Goal: Information Seeking & Learning: Learn about a topic

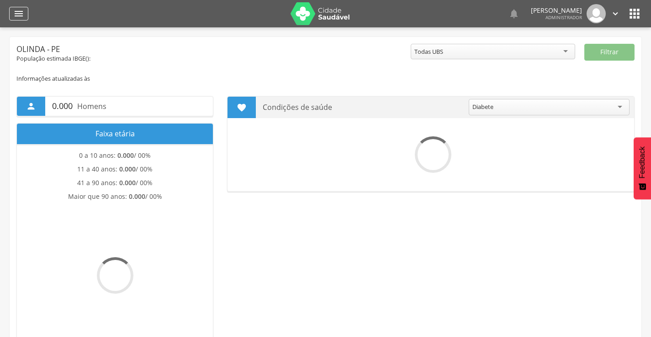
click at [16, 16] on icon "" at bounding box center [18, 13] width 11 height 11
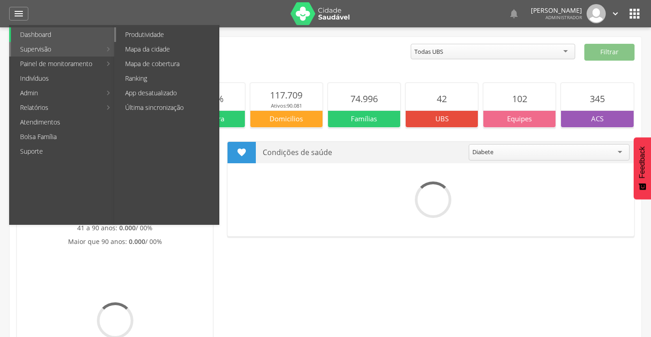
click at [153, 35] on link "Produtividade" at bounding box center [167, 34] width 103 height 15
type input "**********"
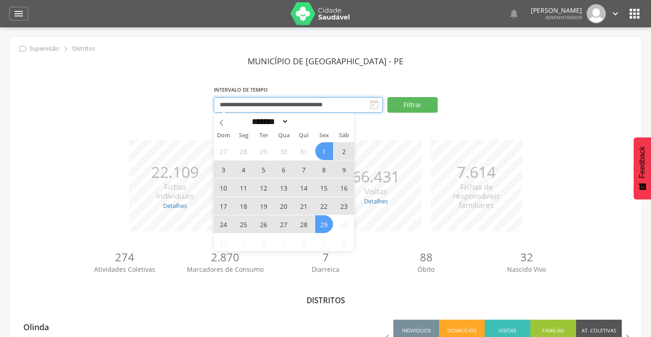
click at [245, 105] on input "**********" at bounding box center [298, 105] width 169 height 16
click at [221, 126] on span at bounding box center [222, 122] width 16 height 16
select select "*"
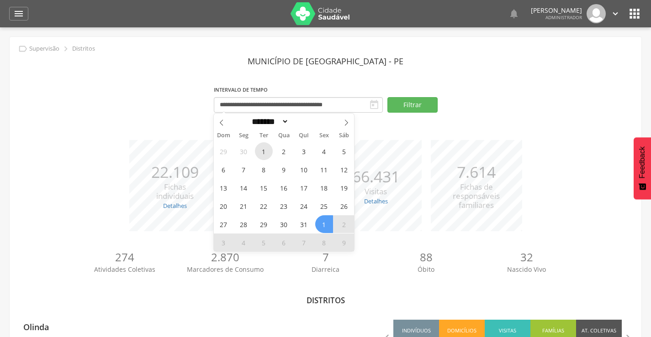
click at [265, 149] on span "1" at bounding box center [264, 151] width 18 height 18
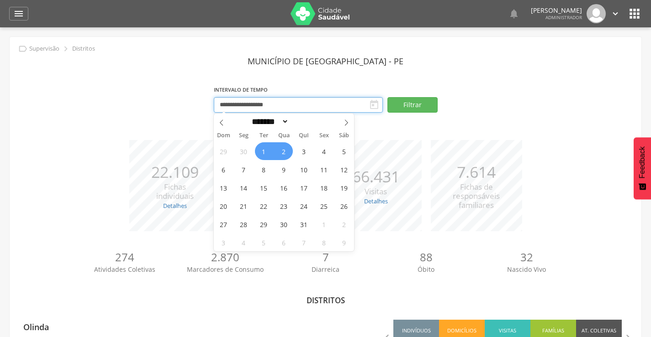
click at [310, 107] on input "**********" at bounding box center [298, 105] width 169 height 16
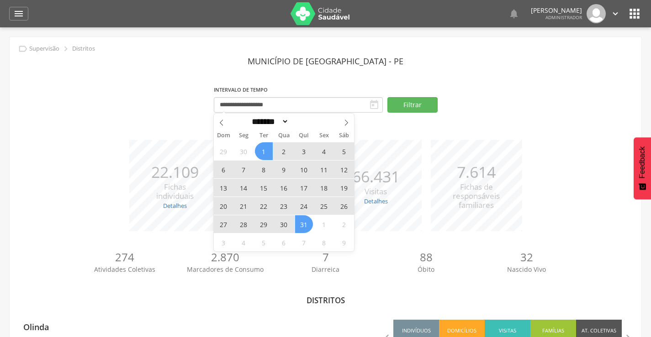
click at [305, 224] on span "31" at bounding box center [304, 225] width 18 height 18
type input "**********"
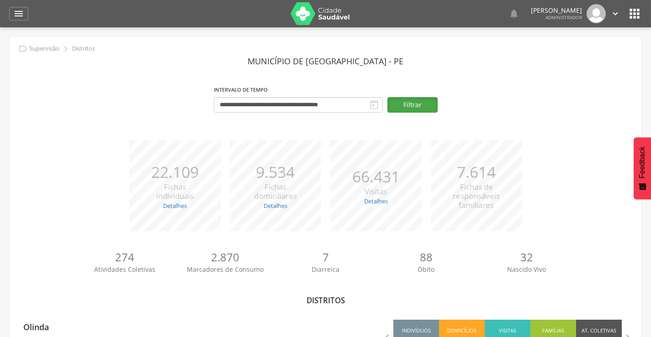
click at [412, 105] on button "Filtrar" at bounding box center [412, 105] width 50 height 16
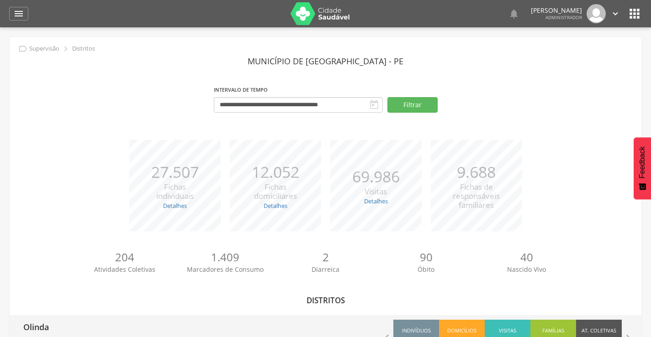
click at [45, 326] on p "Olinda" at bounding box center [36, 325] width 26 height 18
type input "**********"
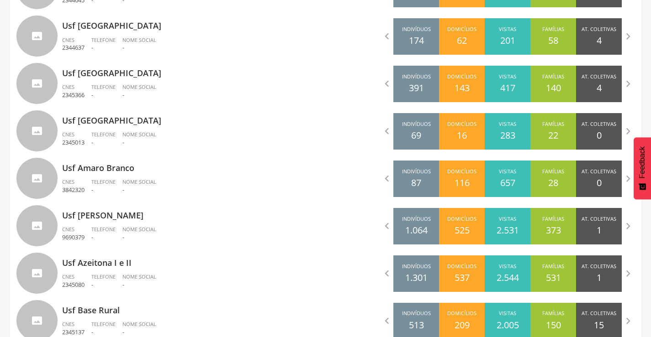
scroll to position [886, 0]
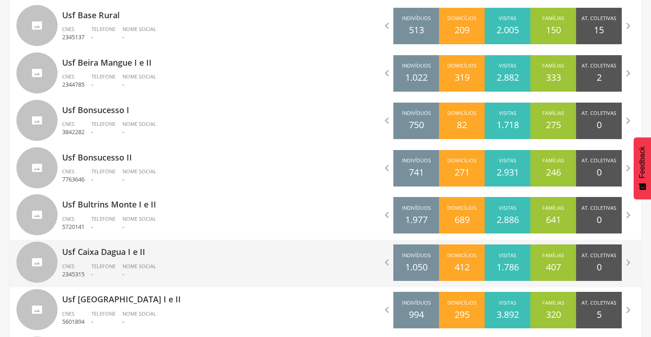
click at [108, 248] on p "Usf Caixa Dagua I e II" at bounding box center [190, 249] width 257 height 18
type input "**********"
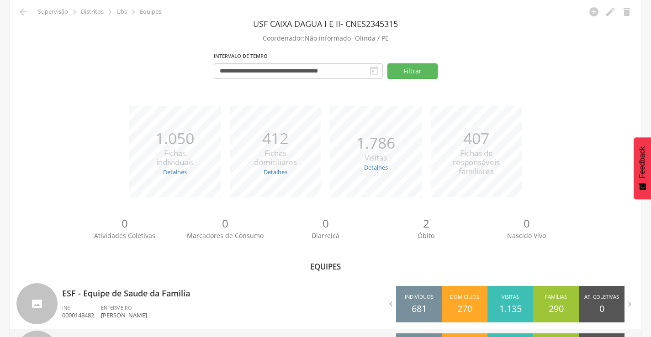
scroll to position [188, 0]
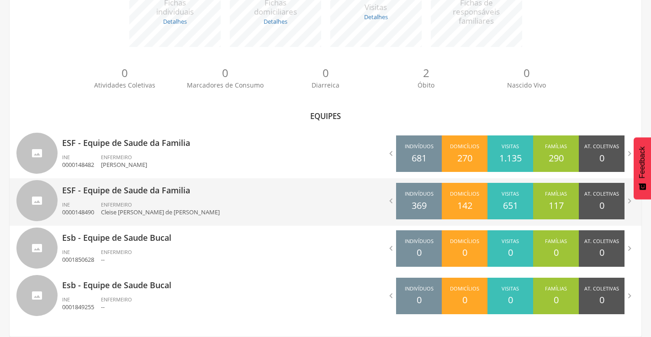
click at [134, 195] on p "ESF - Equipe de Saude da Familia" at bounding box center [190, 188] width 257 height 18
type input "**********"
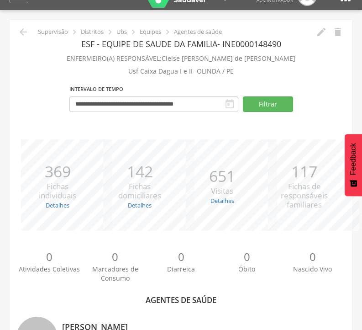
scroll to position [289, 0]
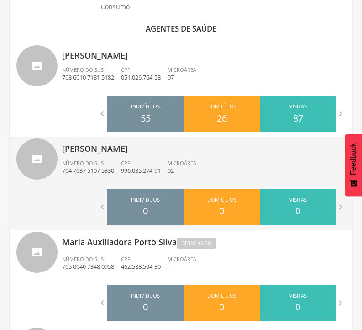
click at [220, 200] on span "Domicílios" at bounding box center [221, 200] width 29 height 9
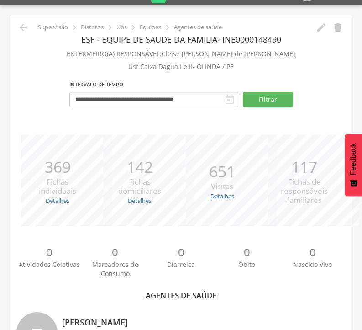
scroll to position [0, 0]
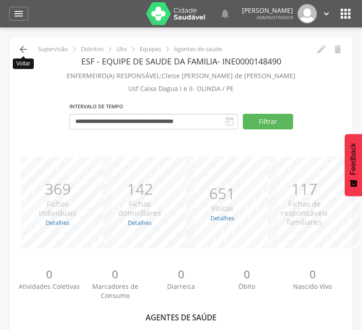
click at [22, 50] on icon "" at bounding box center [23, 49] width 11 height 11
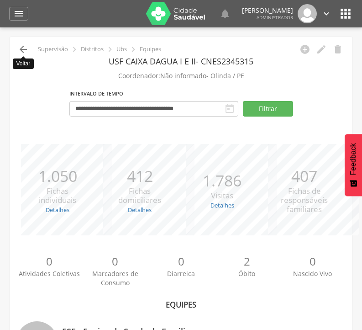
click at [24, 52] on icon "" at bounding box center [23, 49] width 11 height 11
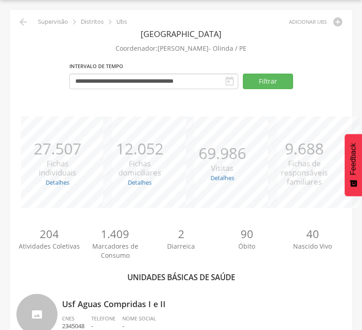
scroll to position [3054, 0]
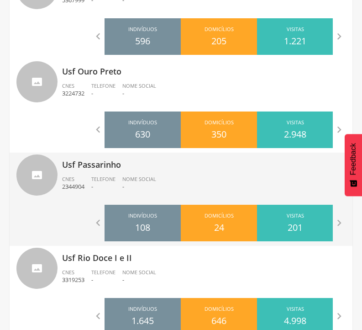
click at [115, 165] on p "Usf Passarinho" at bounding box center [204, 162] width 284 height 18
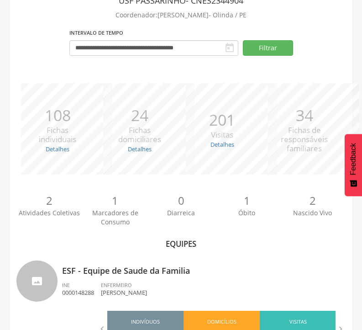
scroll to position [192, 0]
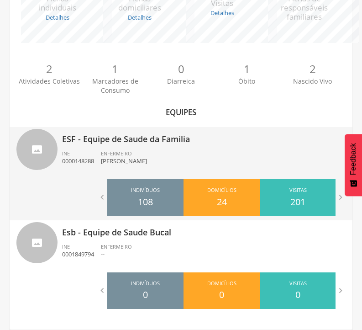
click at [130, 139] on p "ESF - Equipe de Saude da Familia" at bounding box center [204, 136] width 284 height 18
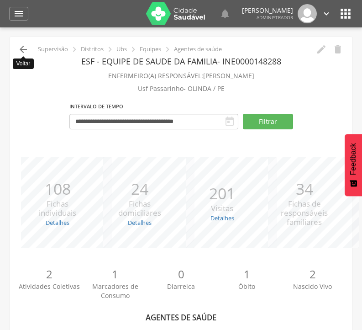
click at [21, 50] on icon "" at bounding box center [23, 49] width 11 height 11
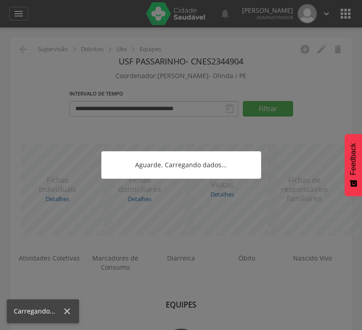
scroll to position [27, 0]
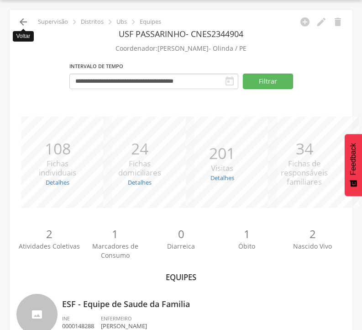
click at [25, 23] on icon "" at bounding box center [23, 21] width 11 height 11
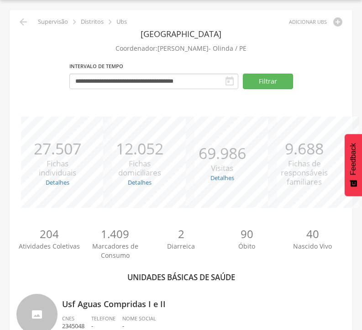
scroll to position [3333, 0]
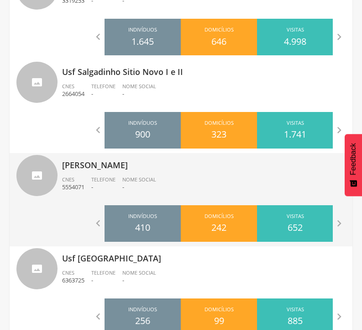
click at [109, 165] on p "[PERSON_NAME]" at bounding box center [204, 162] width 284 height 18
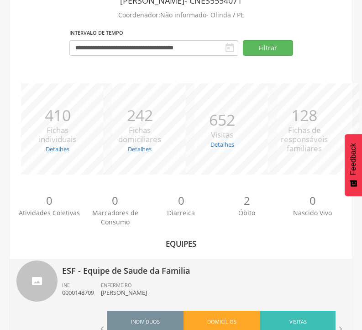
scroll to position [192, 0]
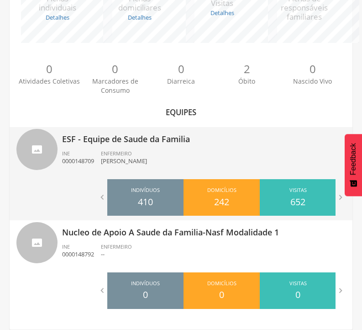
click at [123, 139] on p "ESF - Equipe de Saude da Familia" at bounding box center [204, 136] width 284 height 18
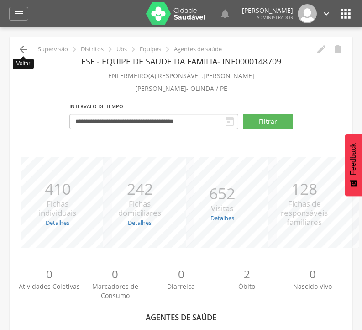
click at [21, 51] on icon "" at bounding box center [23, 49] width 11 height 11
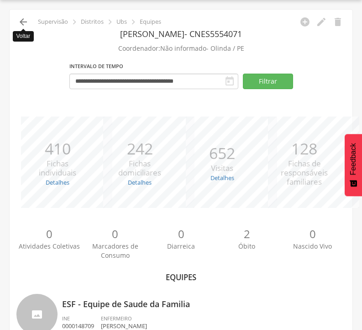
click at [20, 24] on icon "" at bounding box center [23, 21] width 11 height 11
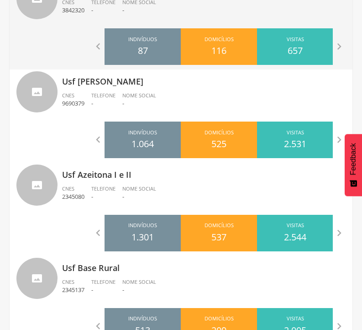
scroll to position [3799, 0]
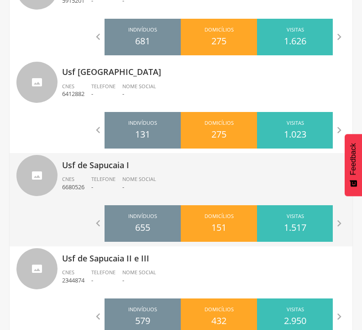
click at [113, 166] on p "Usf de Sapucaia I" at bounding box center [204, 162] width 284 height 18
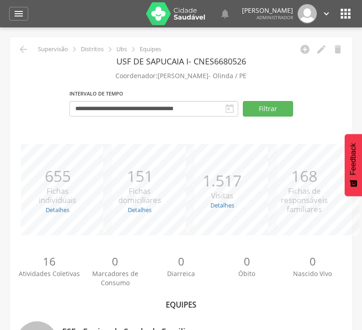
scroll to position [192, 0]
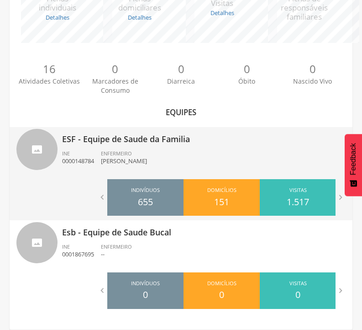
click at [143, 137] on p "ESF - Equipe de Saude da Familia" at bounding box center [204, 136] width 284 height 18
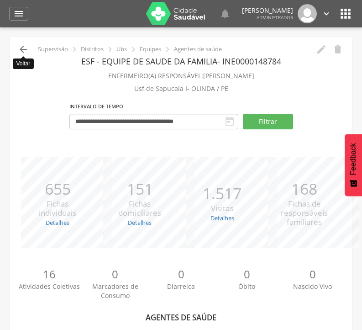
click at [23, 48] on icon "" at bounding box center [23, 49] width 11 height 11
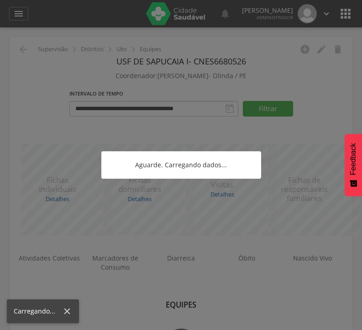
scroll to position [27, 0]
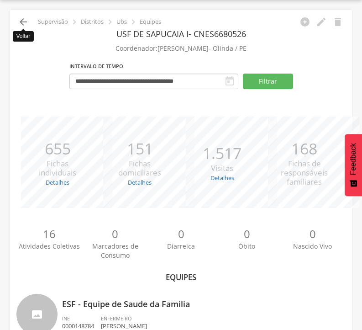
click at [23, 21] on icon "" at bounding box center [23, 21] width 11 height 11
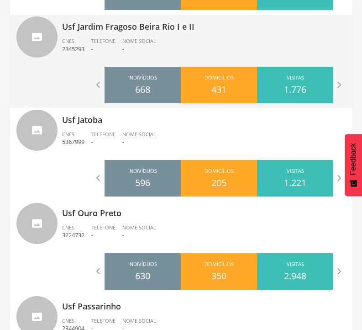
scroll to position [3799, 0]
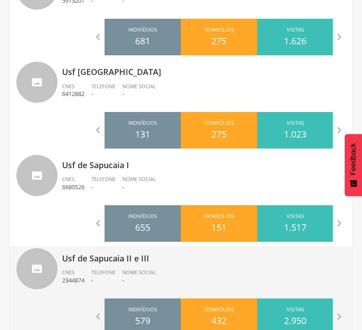
click at [100, 257] on p "Usf de Sapucaia II e III" at bounding box center [204, 255] width 284 height 18
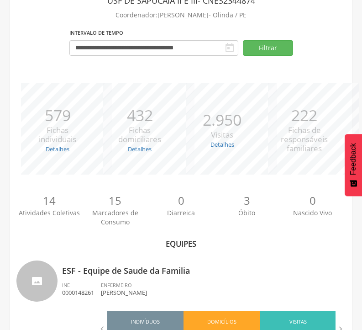
scroll to position [285, 0]
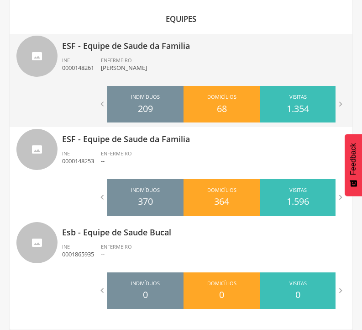
click at [121, 46] on p "ESF - Equipe de Saude da Familia" at bounding box center [204, 43] width 284 height 18
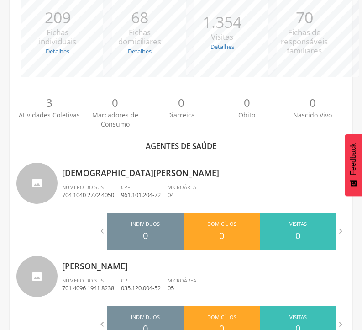
scroll to position [94, 0]
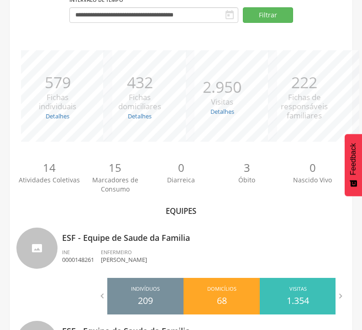
scroll to position [285, 0]
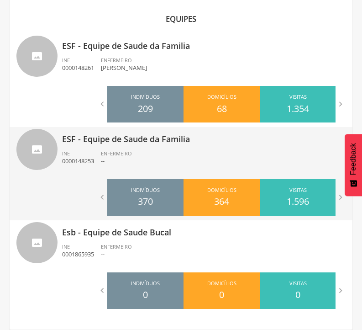
click at [130, 140] on p "ESF - Equipe de Saude da Familia" at bounding box center [204, 136] width 284 height 18
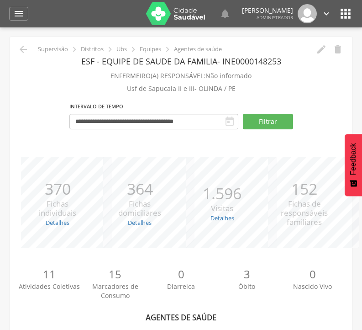
click at [24, 49] on icon "" at bounding box center [23, 49] width 11 height 11
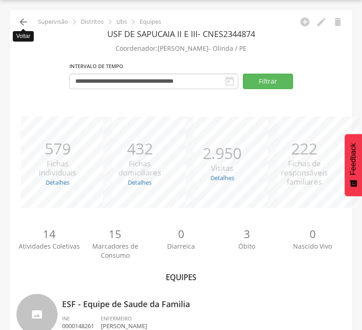
click at [22, 24] on icon "" at bounding box center [23, 21] width 11 height 11
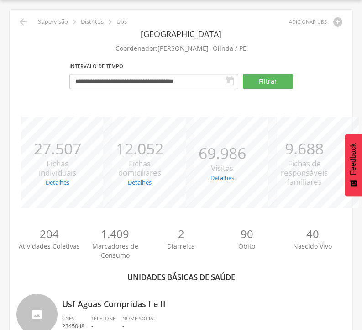
click at [75, 37] on header "[GEOGRAPHIC_DATA]" at bounding box center [180, 34] width 329 height 16
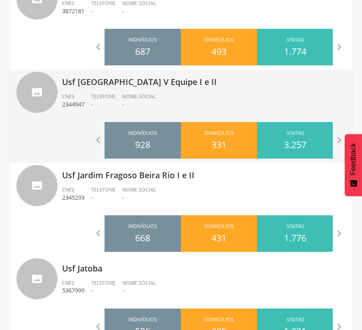
scroll to position [2475, 0]
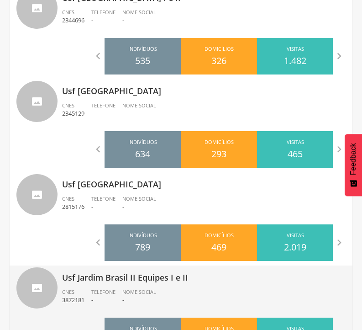
click at [132, 277] on p "Usf Jardim Brasil II Equipes I e II" at bounding box center [204, 274] width 284 height 18
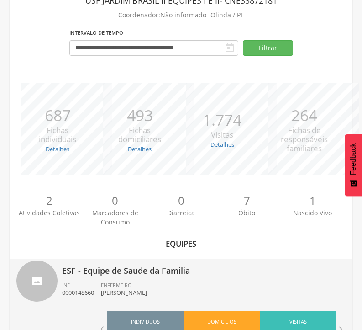
scroll to position [285, 0]
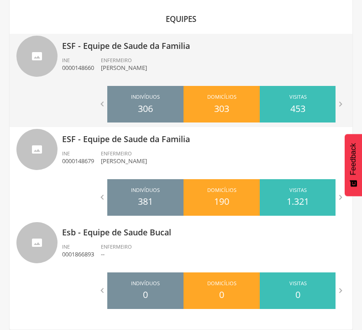
click at [143, 46] on p "ESF - Equipe de Saude da Familia" at bounding box center [204, 43] width 284 height 18
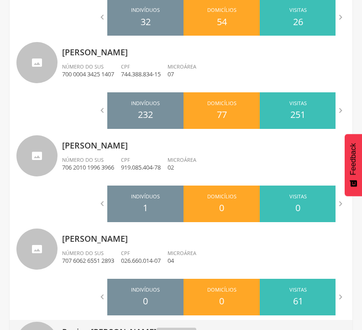
scroll to position [97, 0]
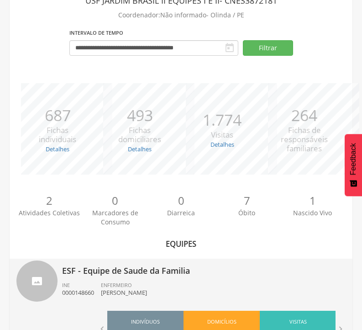
scroll to position [285, 0]
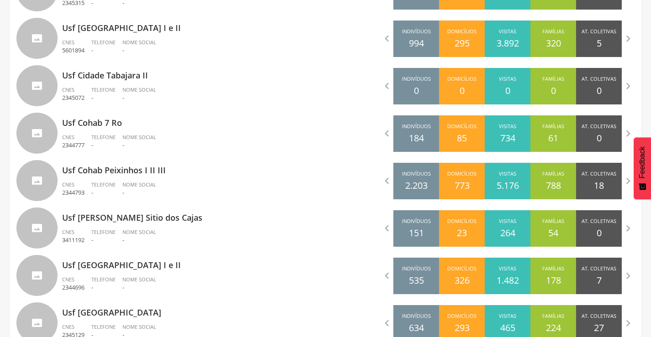
scroll to position [1453, 0]
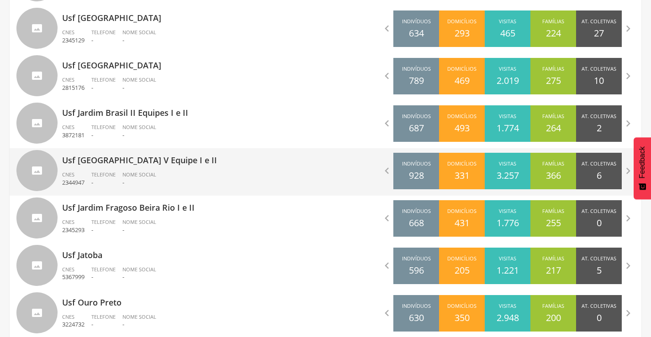
click at [142, 165] on p "Usf [GEOGRAPHIC_DATA] V Equipe I e II" at bounding box center [190, 157] width 257 height 18
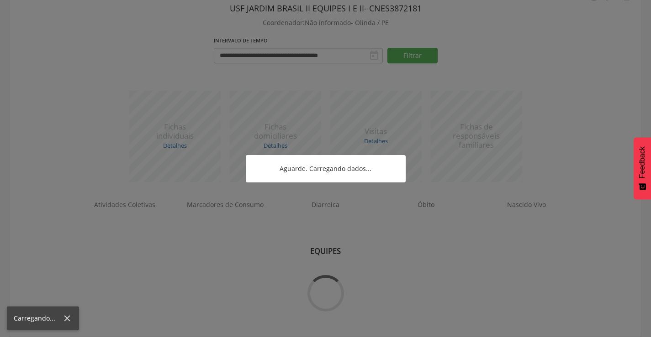
scroll to position [141, 0]
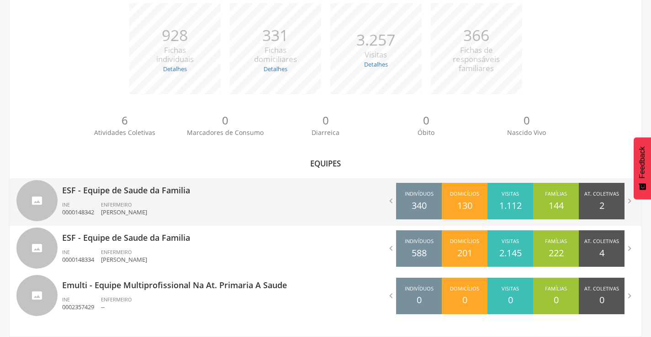
click at [141, 189] on p "ESF - Equipe de Saude da Familia" at bounding box center [190, 188] width 257 height 18
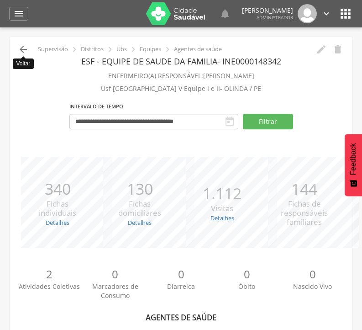
click at [24, 51] on icon "" at bounding box center [23, 49] width 11 height 11
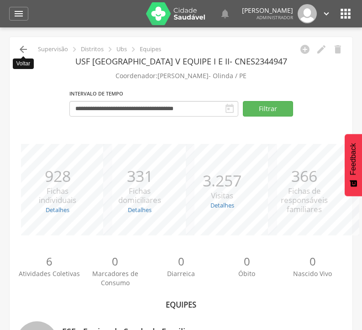
click at [22, 50] on icon "" at bounding box center [23, 49] width 11 height 11
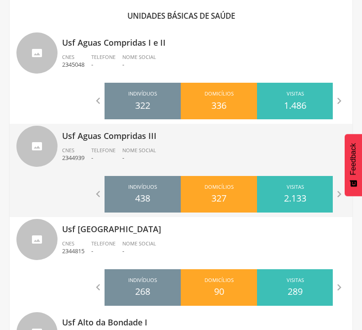
scroll to position [577, 0]
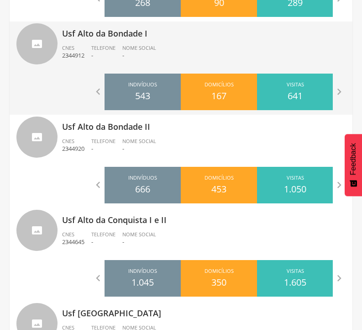
drag, startPoint x: 246, startPoint y: 74, endPoint x: 240, endPoint y: 93, distance: 19.6
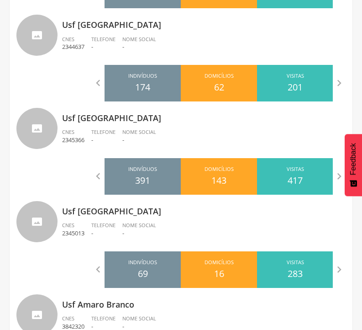
scroll to position [1154, 0]
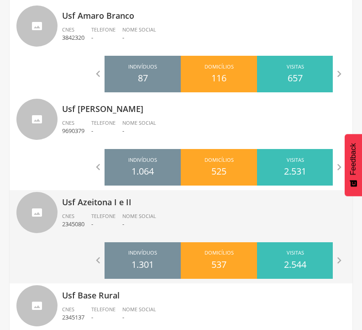
click at [96, 201] on p "Usf Azeitona I e II" at bounding box center [204, 199] width 284 height 18
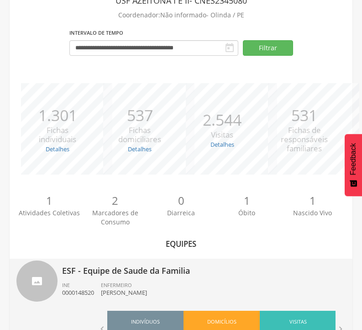
scroll to position [285, 0]
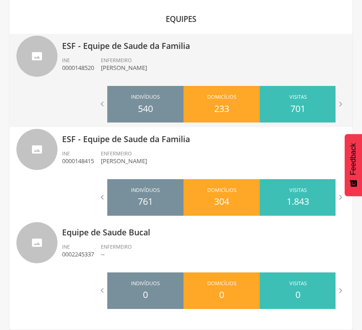
click at [126, 43] on p "ESF - Equipe de Saude da Familia" at bounding box center [204, 43] width 284 height 18
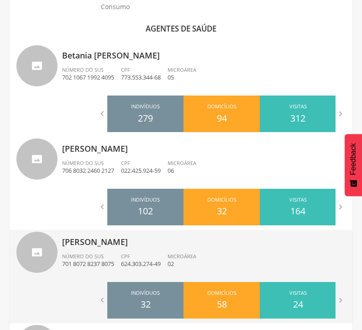
scroll to position [577, 0]
